Goal: Information Seeking & Learning: Check status

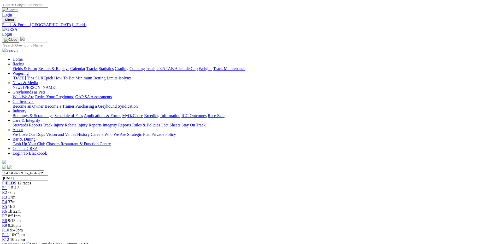
click at [69, 66] on link "Results & Replays" at bounding box center [53, 68] width 31 height 4
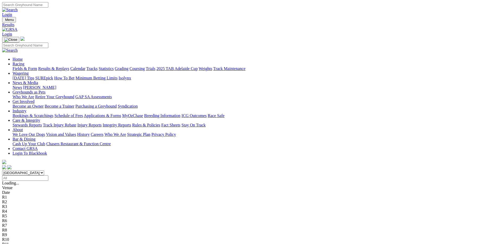
scroll to position [26, 0]
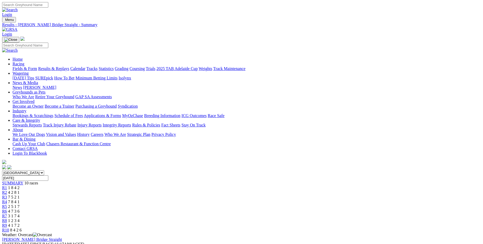
click at [69, 66] on link "Results & Replays" at bounding box center [53, 68] width 31 height 4
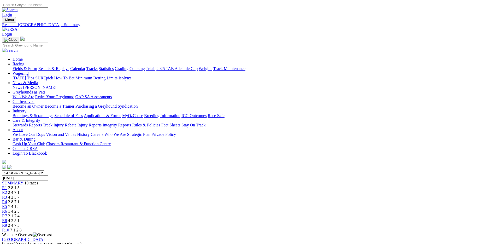
click at [69, 66] on link "Results & Replays" at bounding box center [53, 68] width 31 height 4
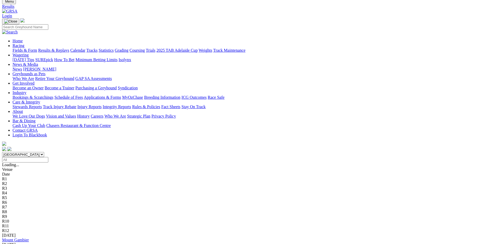
scroll to position [26, 0]
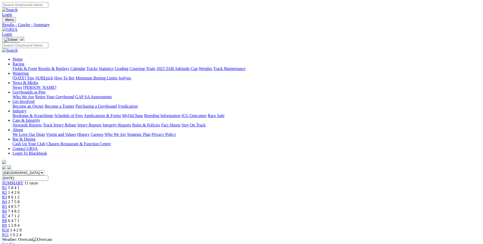
click at [69, 66] on link "Results & Replays" at bounding box center [53, 68] width 31 height 4
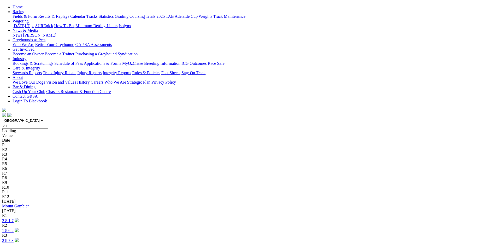
scroll to position [78, 0]
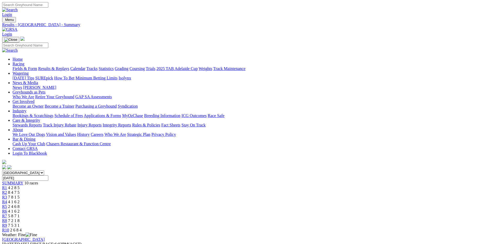
click at [69, 66] on link "Results & Replays" at bounding box center [53, 68] width 31 height 4
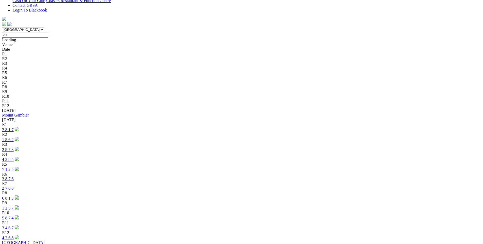
scroll to position [157, 0]
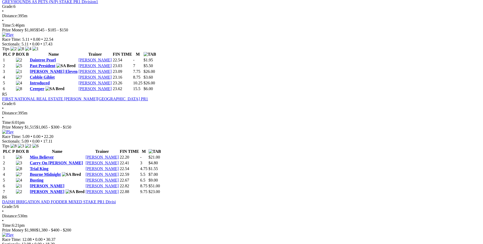
scroll to position [444, 0]
